Goal: Transaction & Acquisition: Purchase product/service

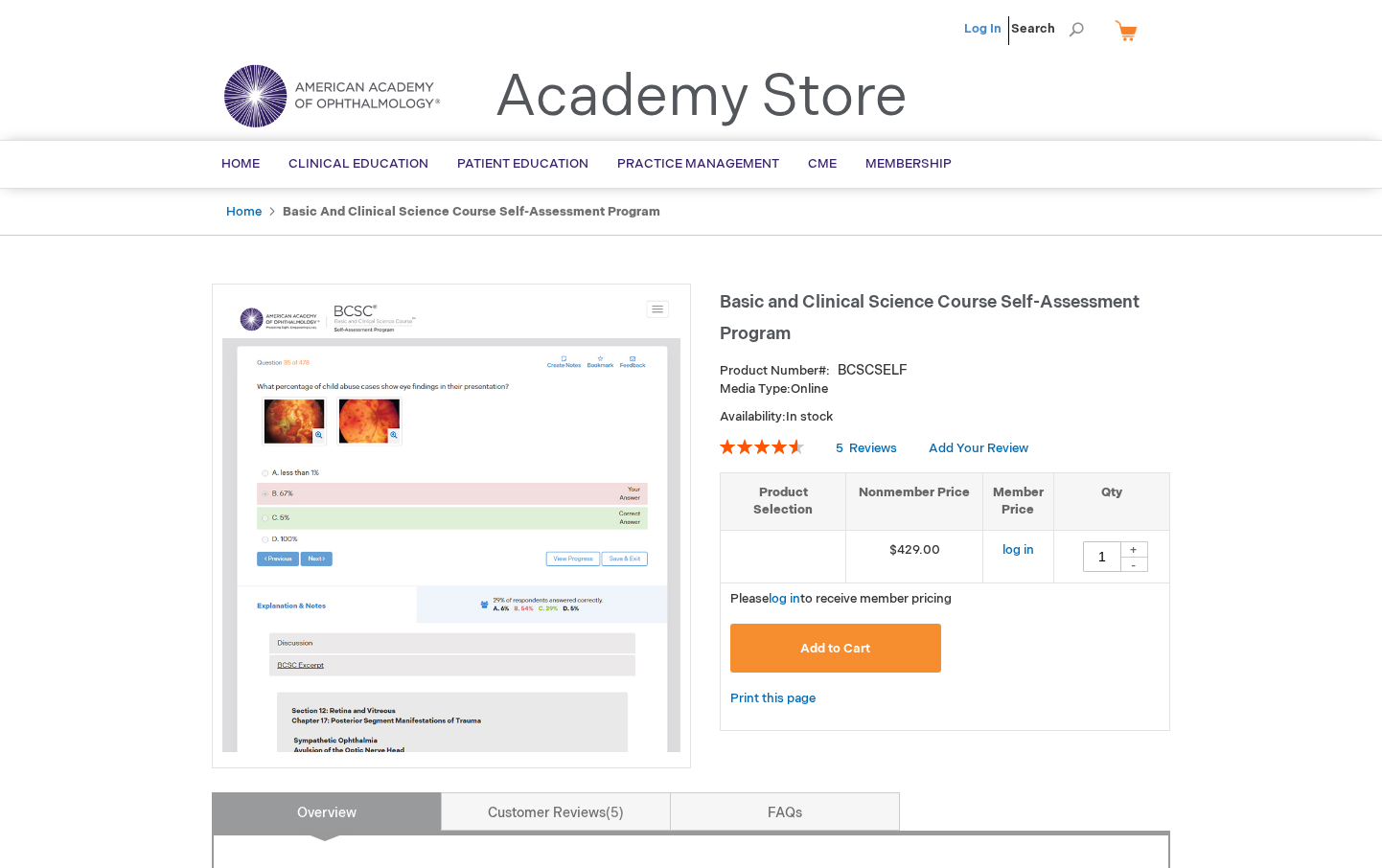
click at [980, 29] on link "Log In" at bounding box center [982, 28] width 37 height 15
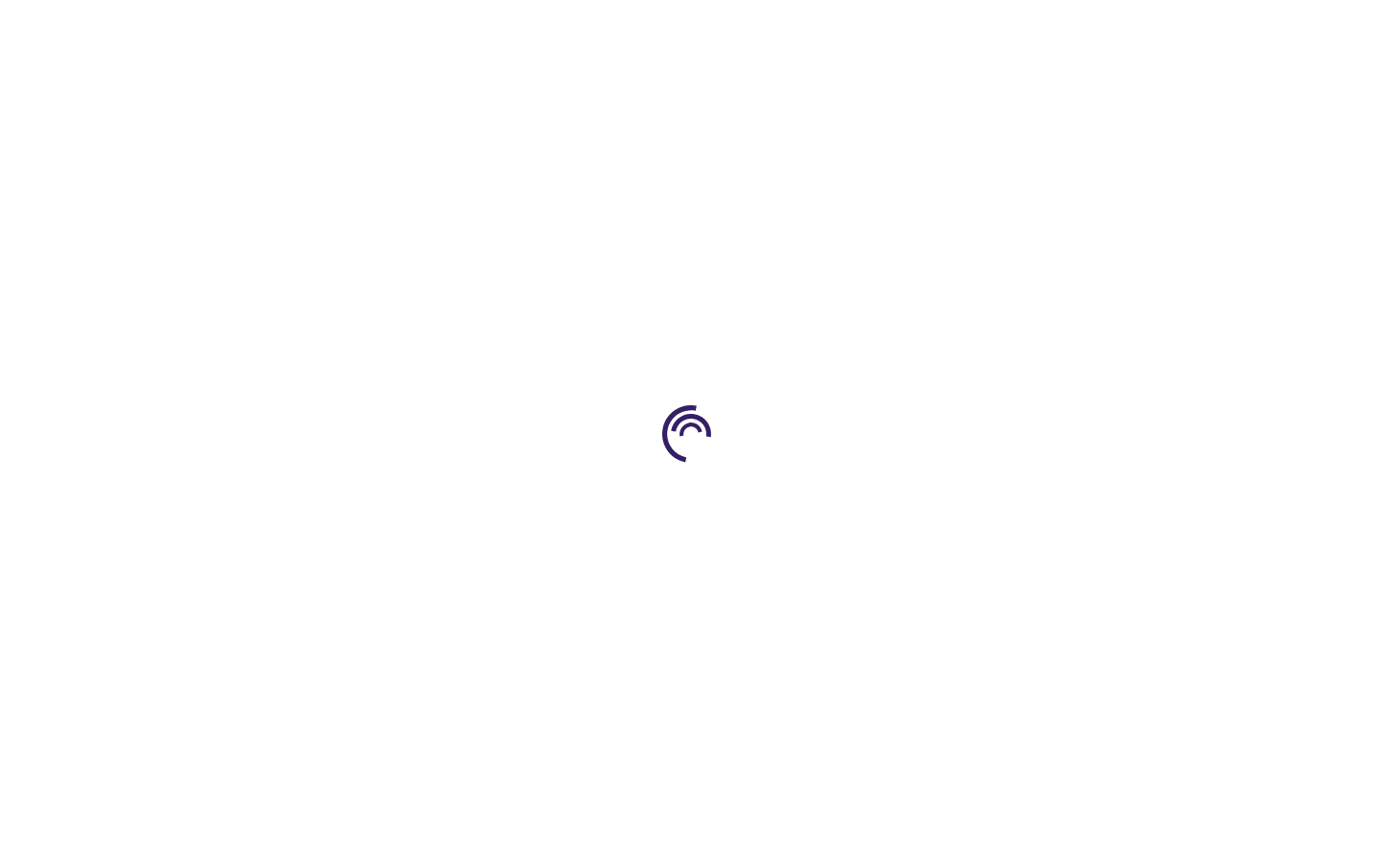
type input "1"
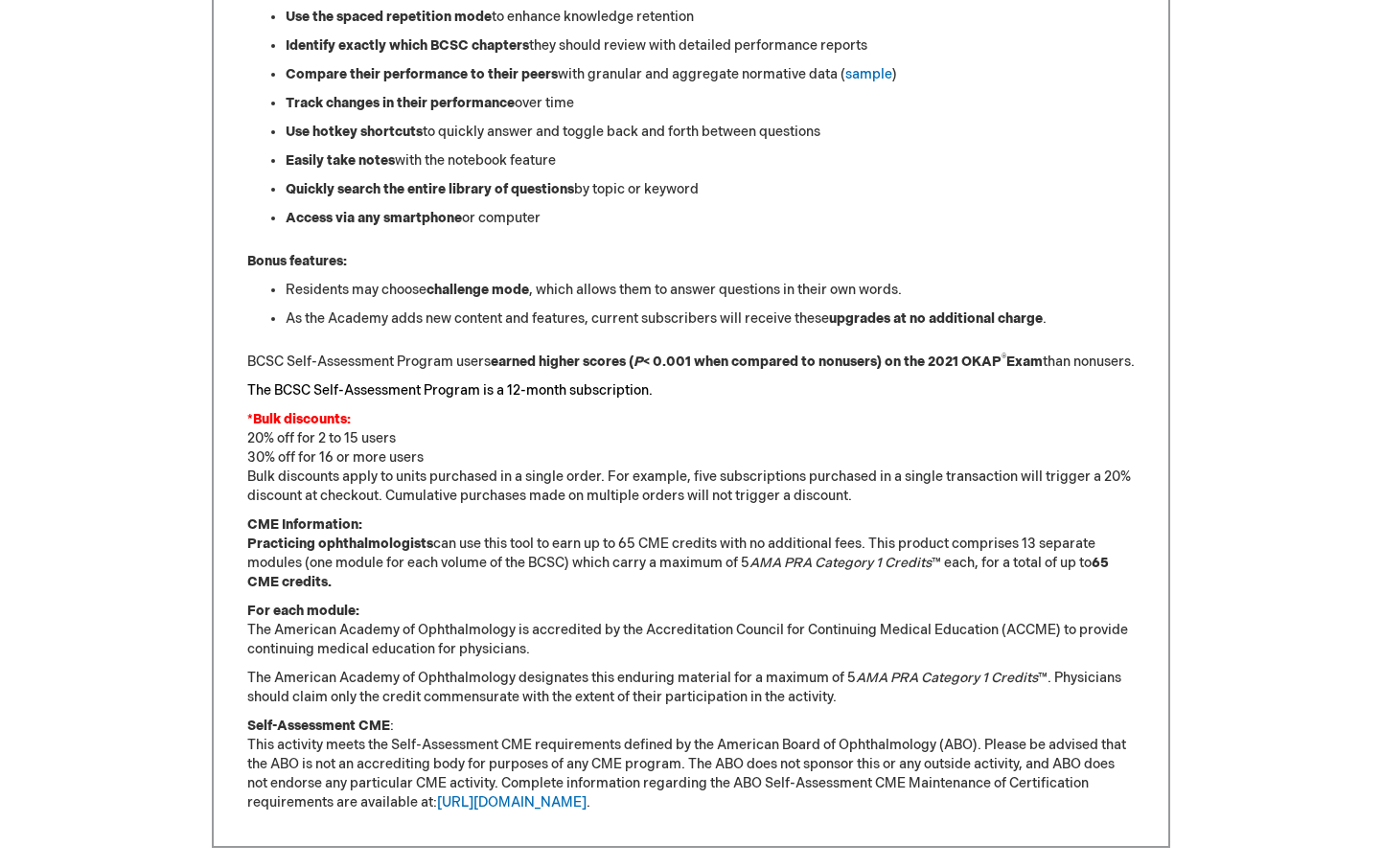
scroll to position [1258, 0]
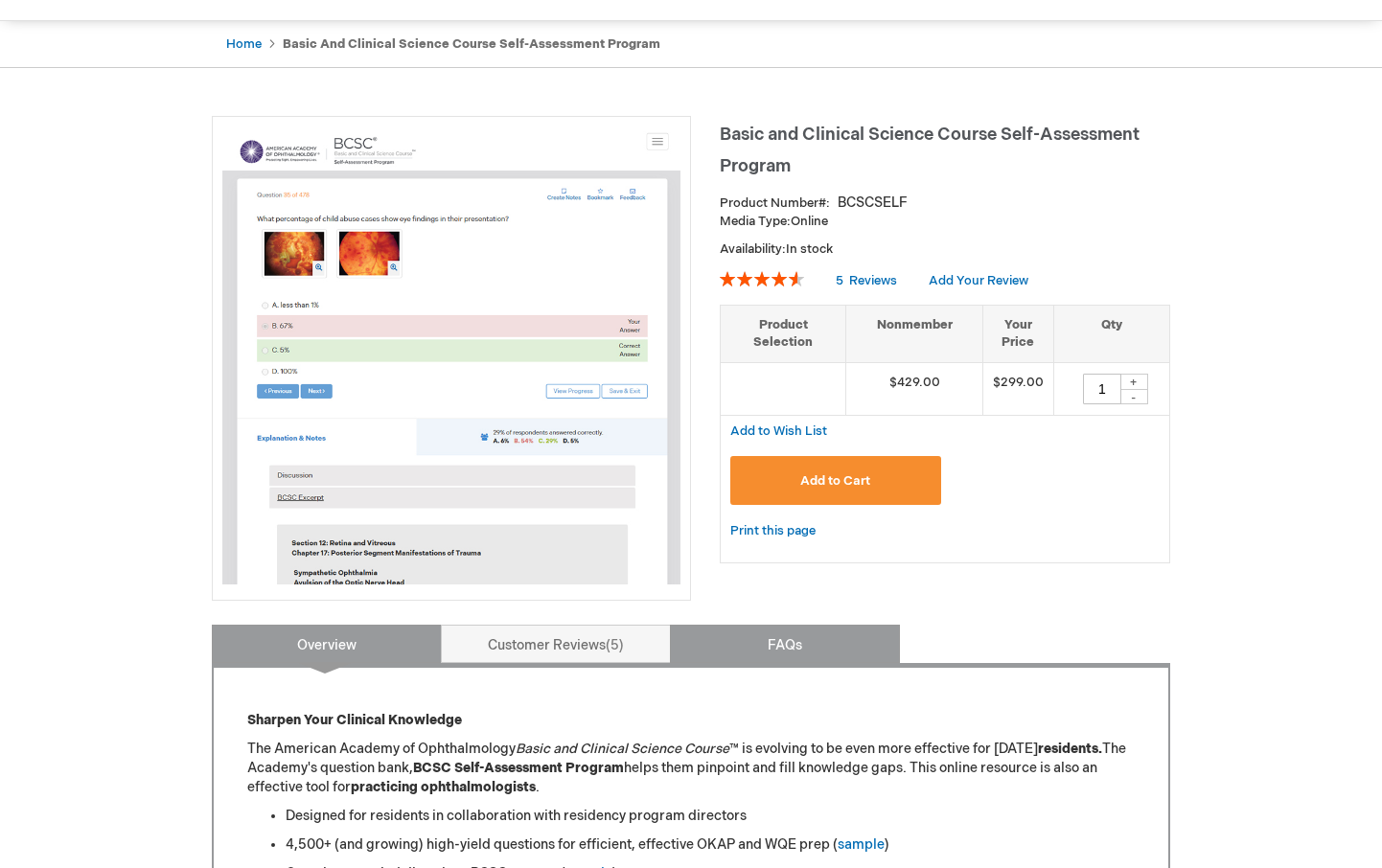
click at [748, 628] on link "FAQs" at bounding box center [784, 644] width 230 height 38
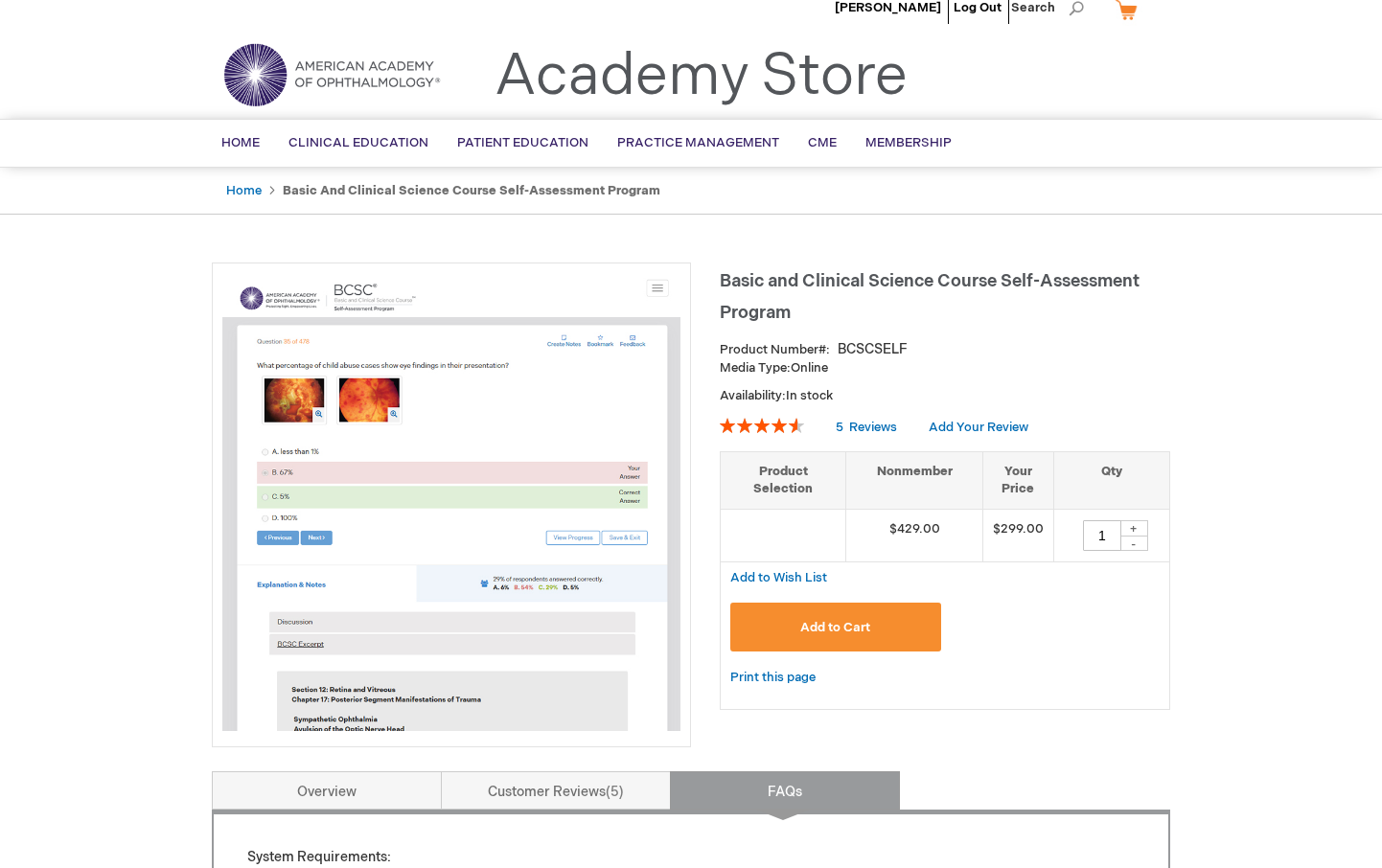
scroll to position [0, 0]
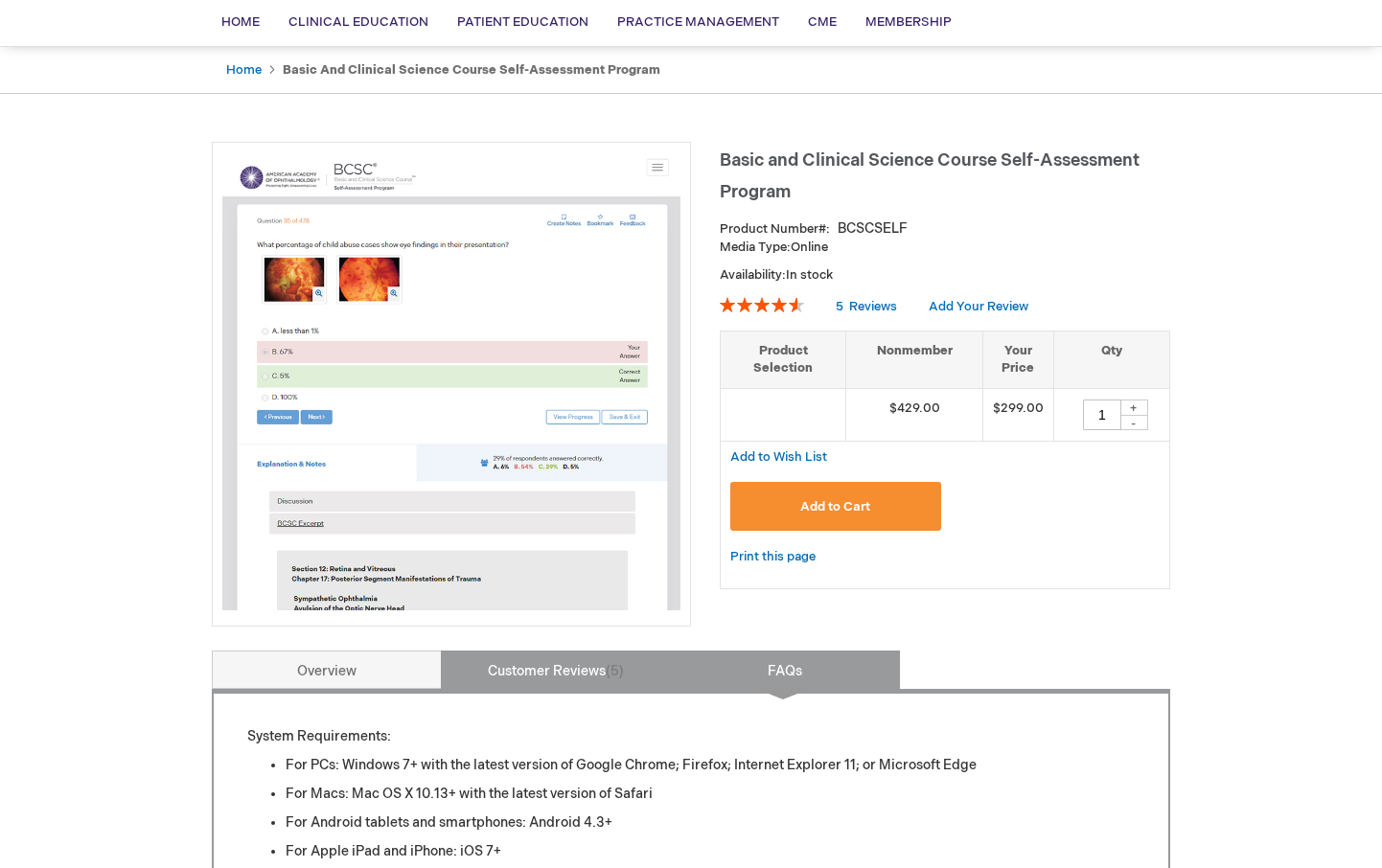
click at [601, 662] on link "Customer Reviews 5" at bounding box center [556, 669] width 230 height 38
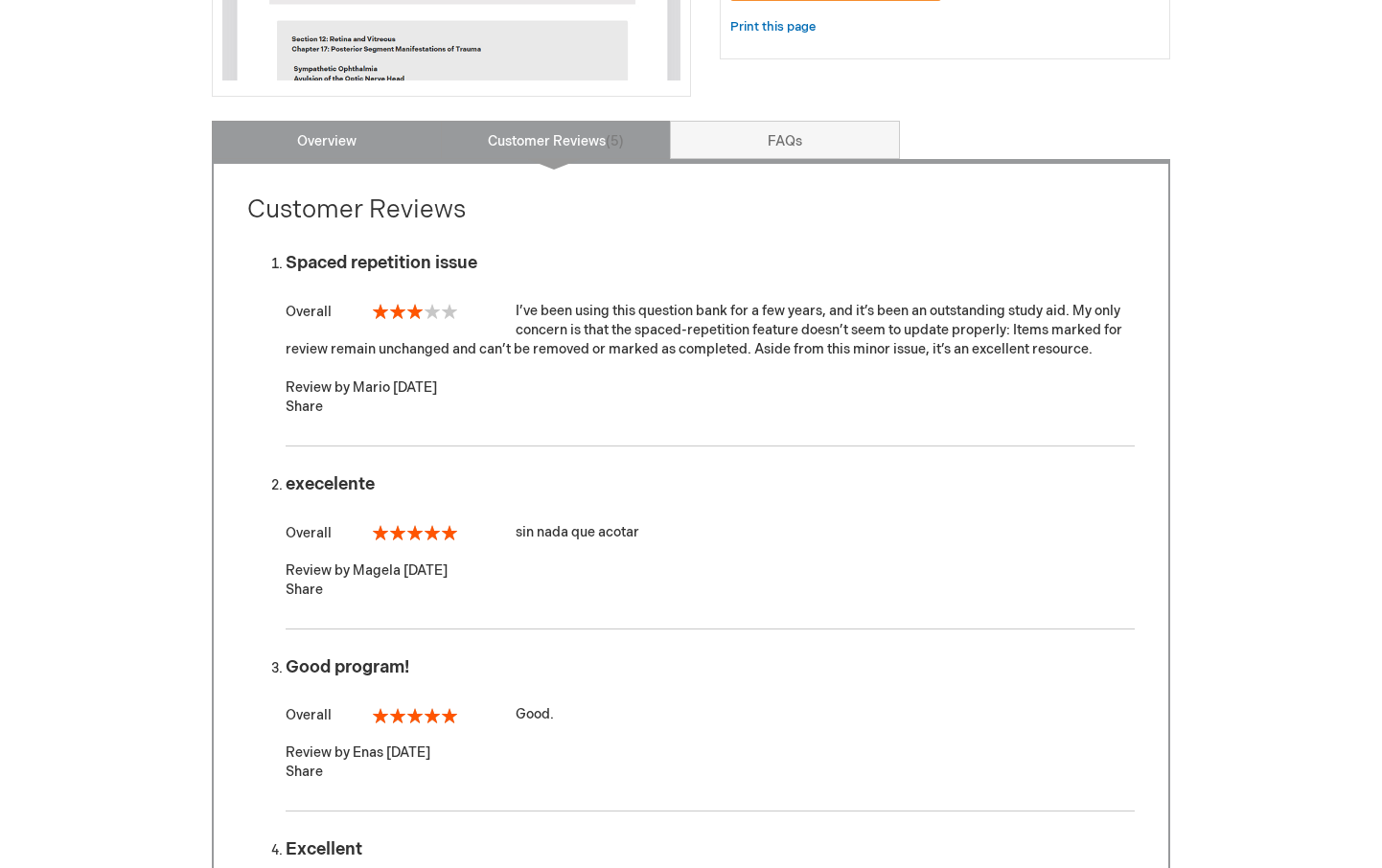
click at [337, 150] on link "Overview" at bounding box center [326, 140] width 230 height 38
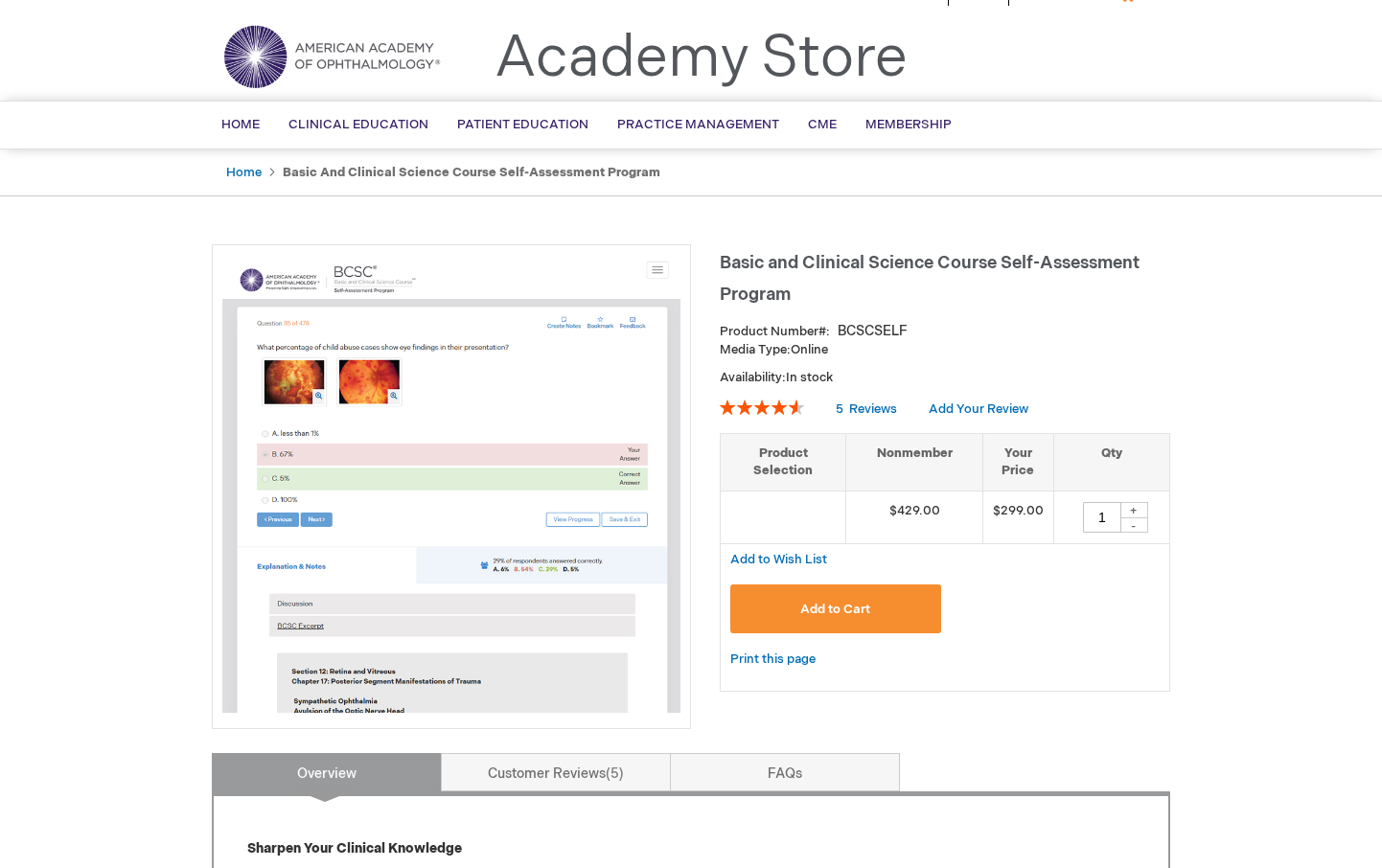
scroll to position [36, 0]
